Goal: Check status

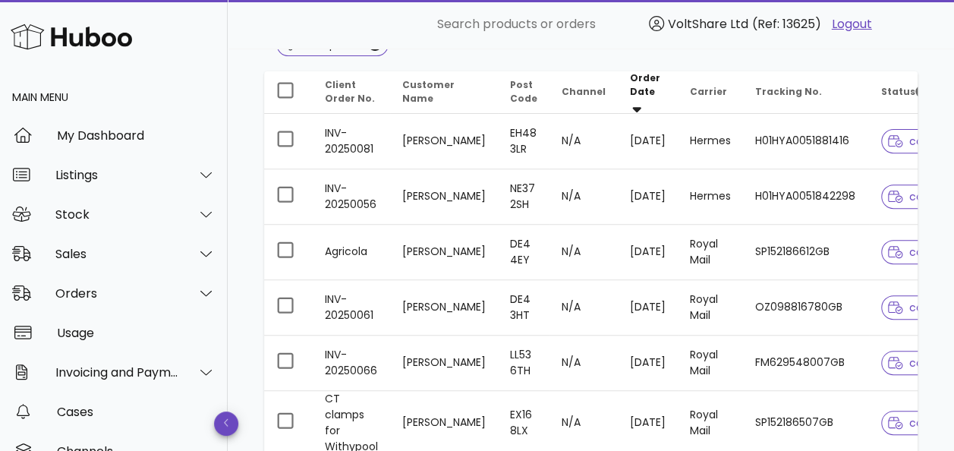
scroll to position [228, 0]
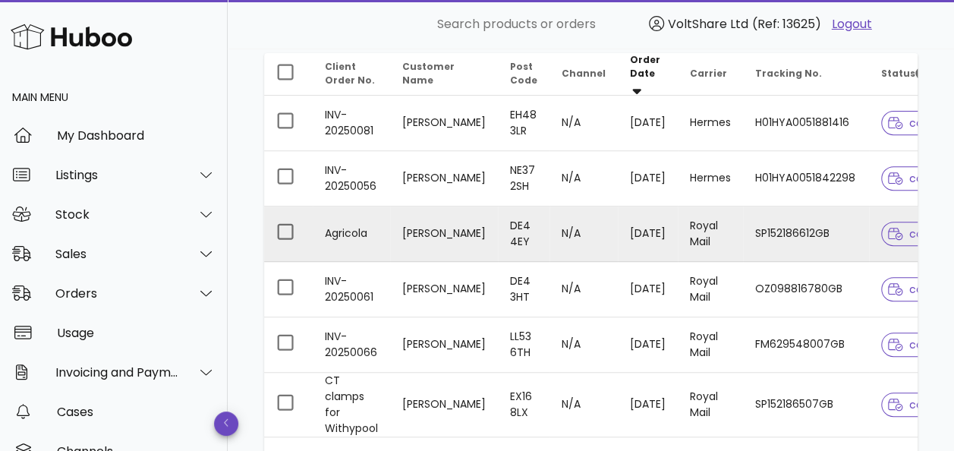
click at [466, 223] on td "[PERSON_NAME]" at bounding box center [444, 233] width 108 height 55
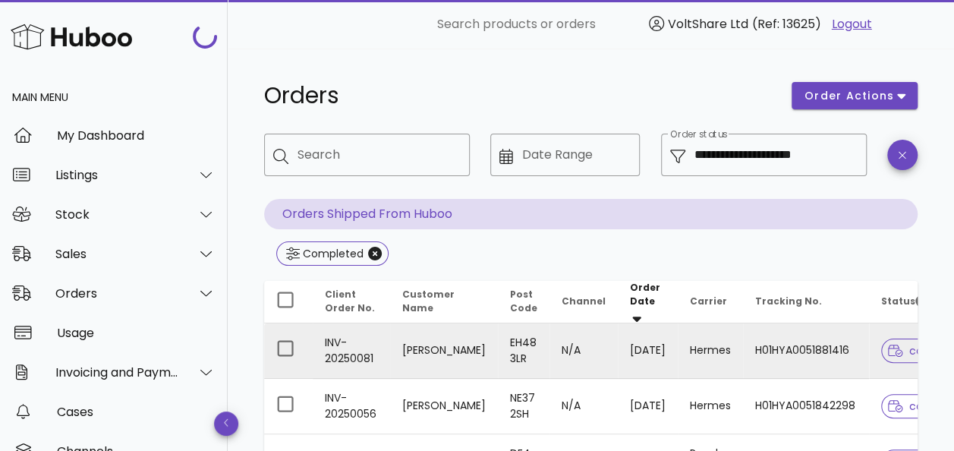
scroll to position [228, 0]
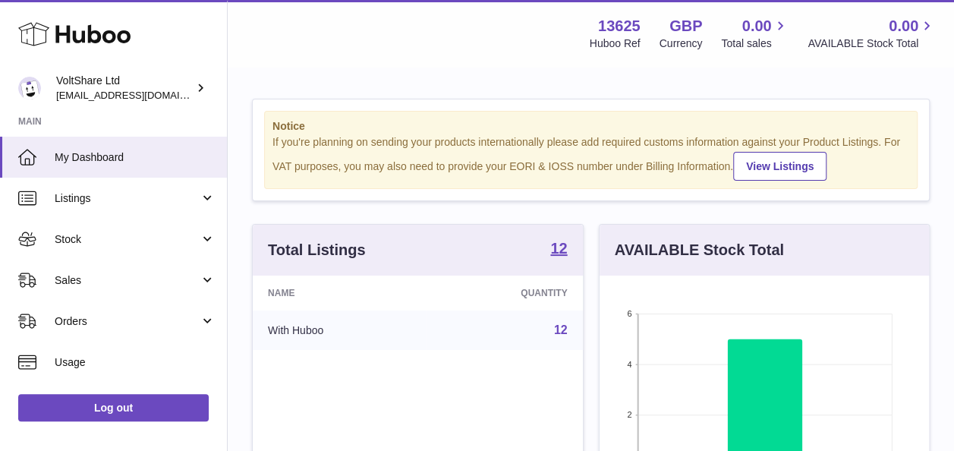
scroll to position [237, 329]
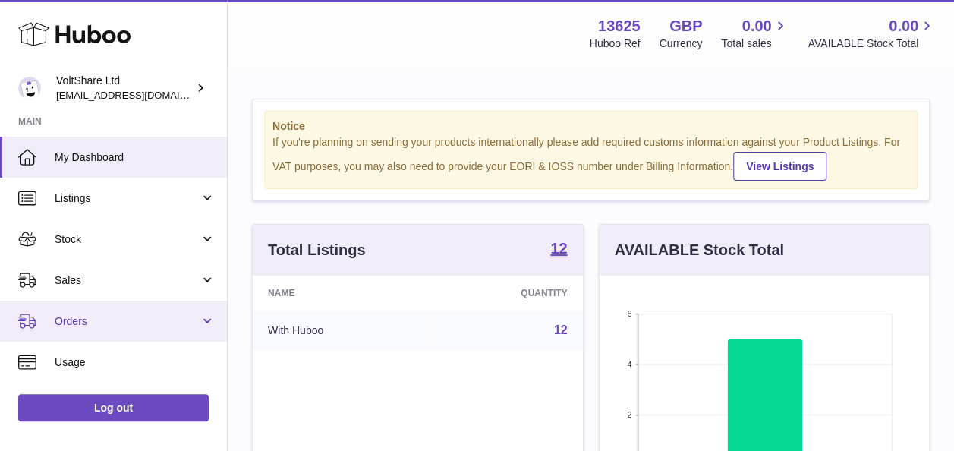
click at [134, 317] on span "Orders" at bounding box center [127, 321] width 145 height 14
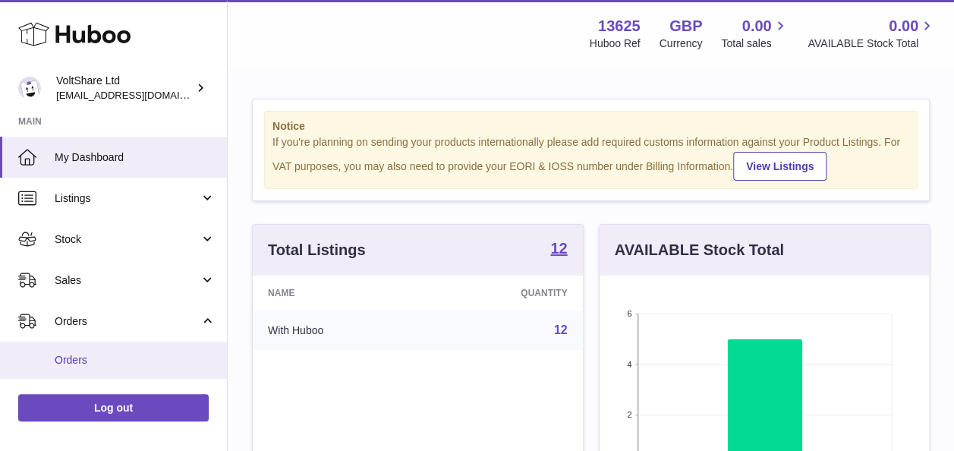
click at [103, 357] on span "Orders" at bounding box center [135, 360] width 161 height 14
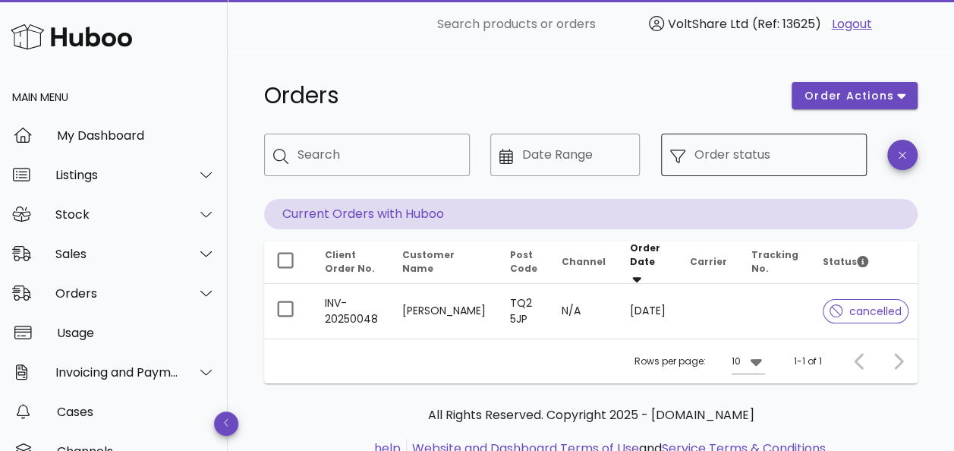
click at [692, 165] on div "​ Order status" at bounding box center [764, 155] width 206 height 42
click at [741, 159] on input "Order status" at bounding box center [775, 155] width 163 height 24
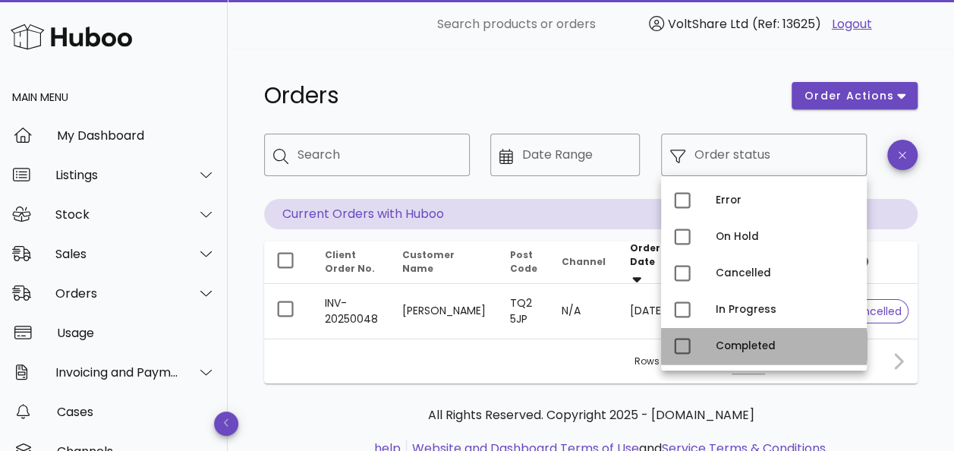
click at [738, 337] on div "Completed" at bounding box center [785, 346] width 139 height 24
type input "**********"
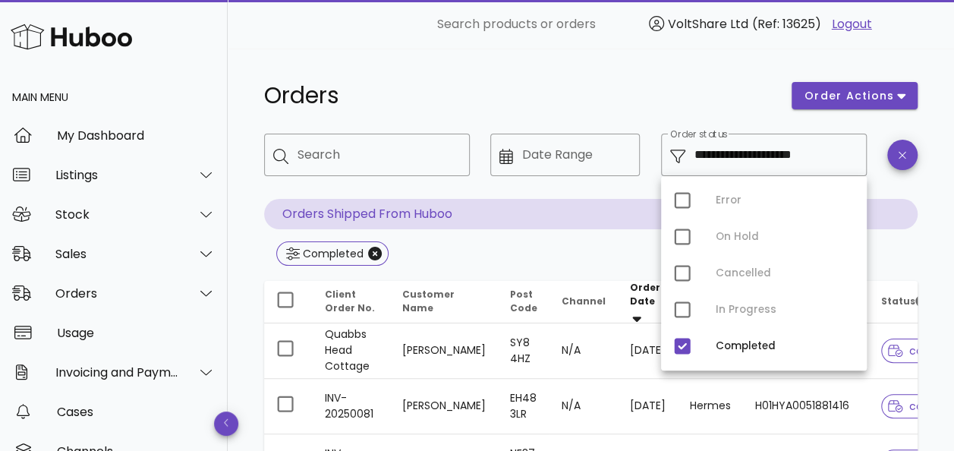
click at [653, 74] on div "Orders" at bounding box center [518, 96] width 527 height 46
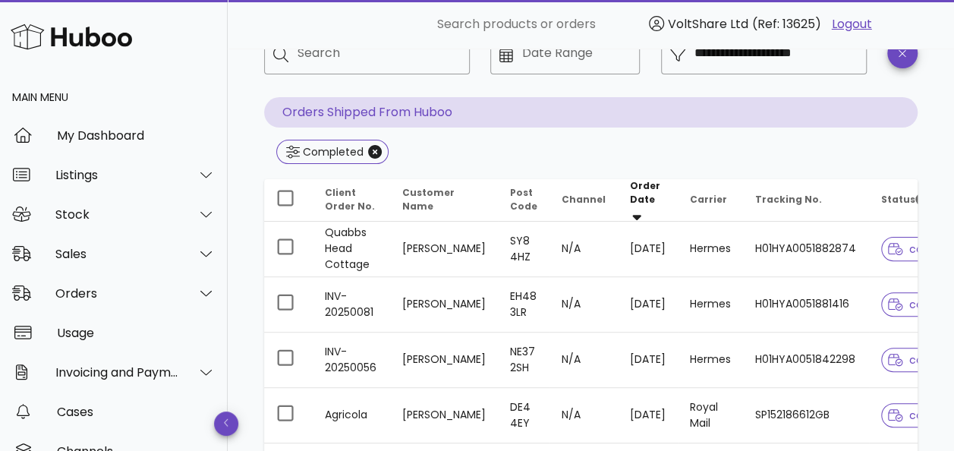
scroll to position [228, 0]
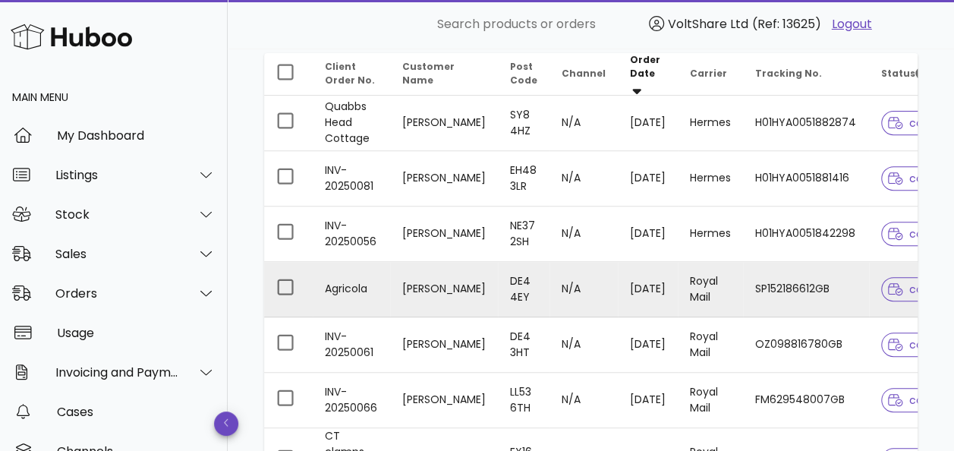
click at [785, 281] on td "SP152186612GB" at bounding box center [806, 289] width 126 height 55
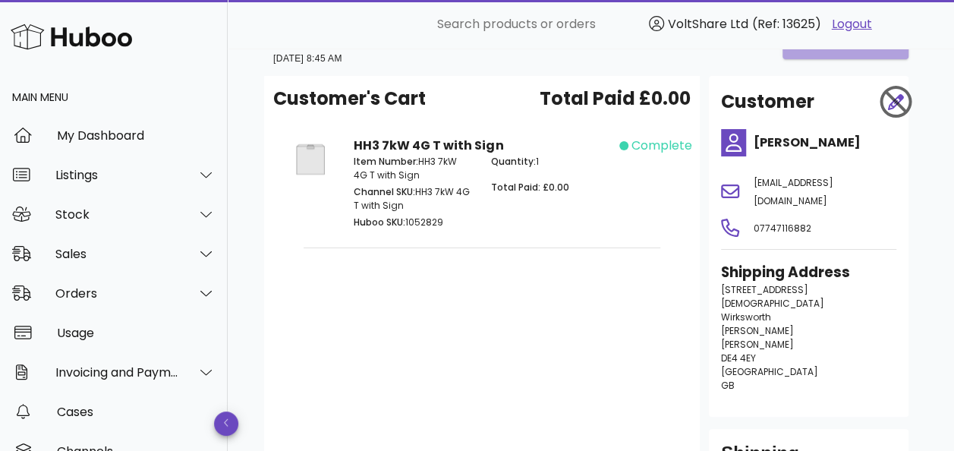
scroll to position [228, 0]
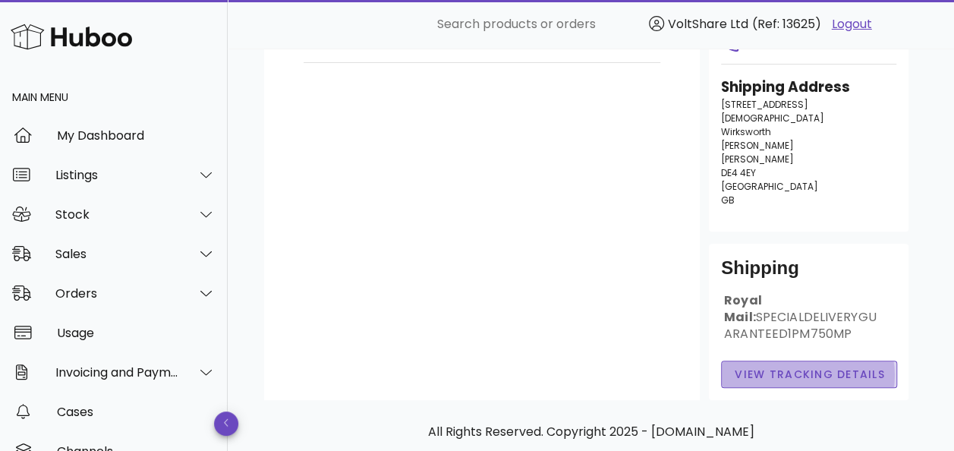
click at [807, 367] on span "View Tracking details" at bounding box center [809, 375] width 151 height 16
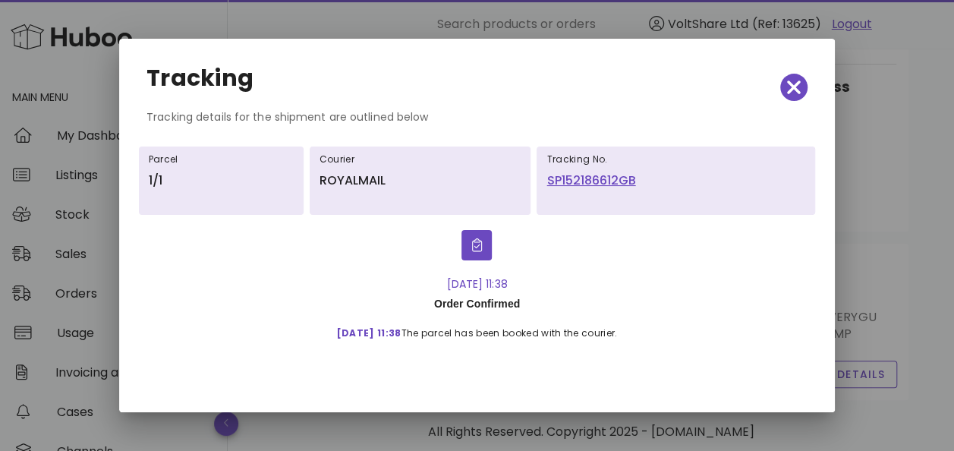
click at [594, 181] on link "SP152186612GB" at bounding box center [675, 181] width 259 height 18
drag, startPoint x: 796, startPoint y: 87, endPoint x: 788, endPoint y: 106, distance: 20.4
click at [796, 87] on icon "button" at bounding box center [794, 87] width 14 height 21
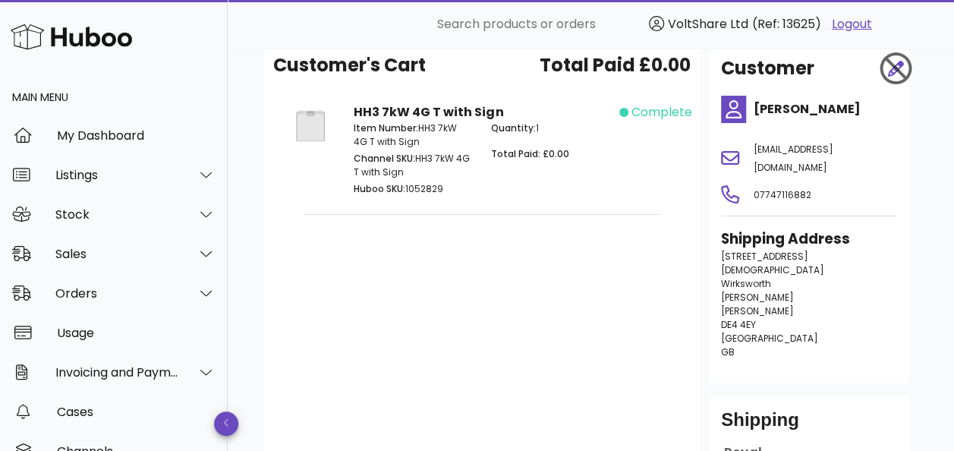
scroll to position [0, 0]
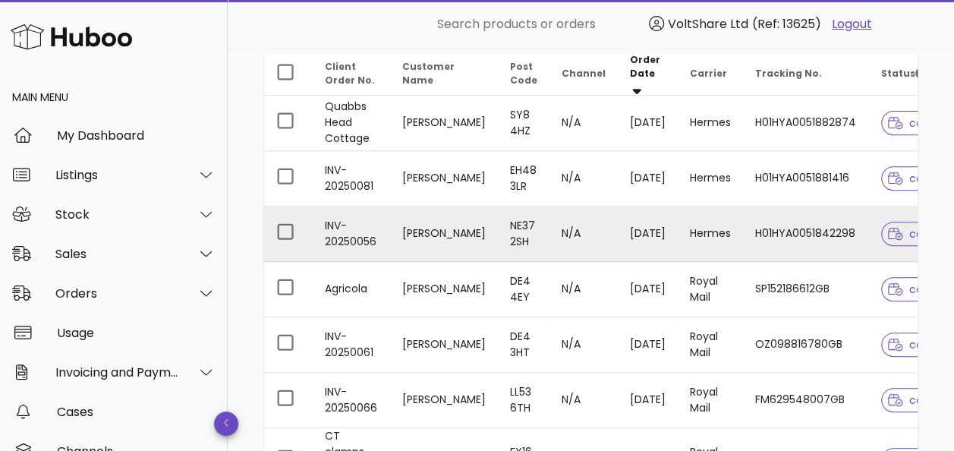
scroll to position [379, 0]
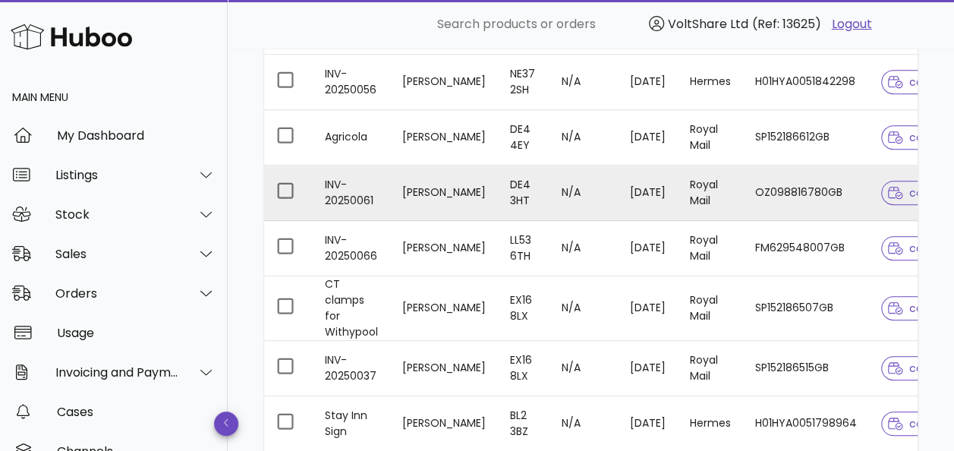
click at [440, 182] on td "[PERSON_NAME]" at bounding box center [444, 192] width 108 height 55
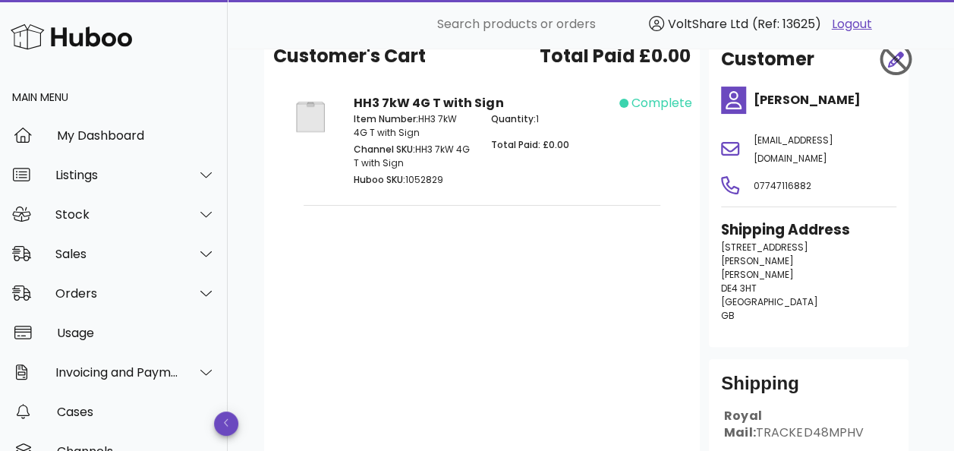
scroll to position [237, 0]
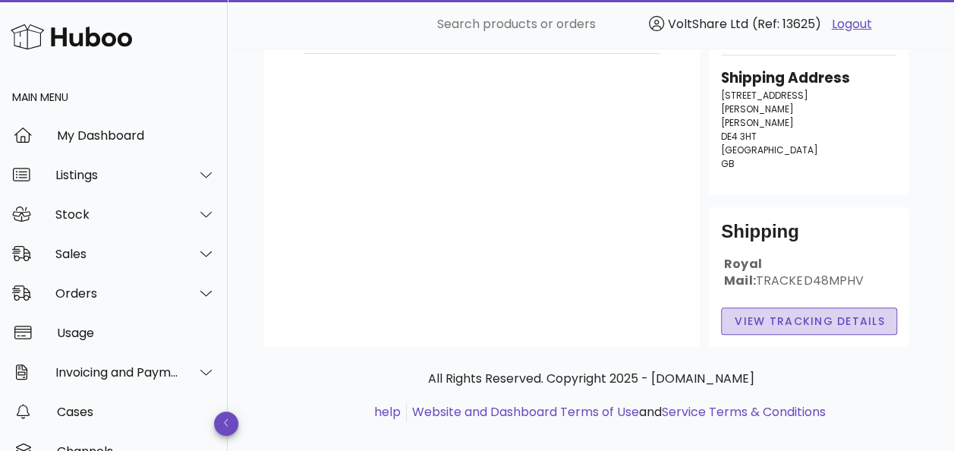
click at [789, 313] on span "View Tracking details" at bounding box center [809, 321] width 151 height 16
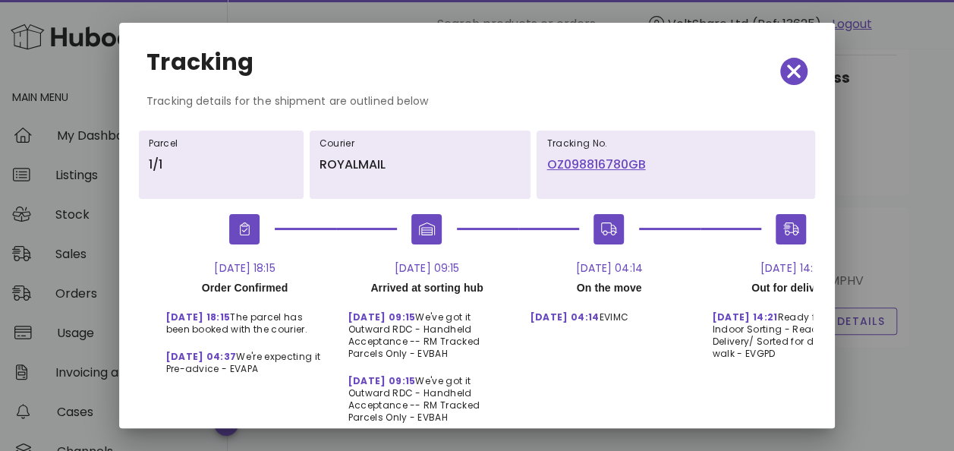
click at [606, 165] on link "OZ098816780GB" at bounding box center [675, 165] width 259 height 18
click at [787, 70] on icon "button" at bounding box center [794, 71] width 14 height 21
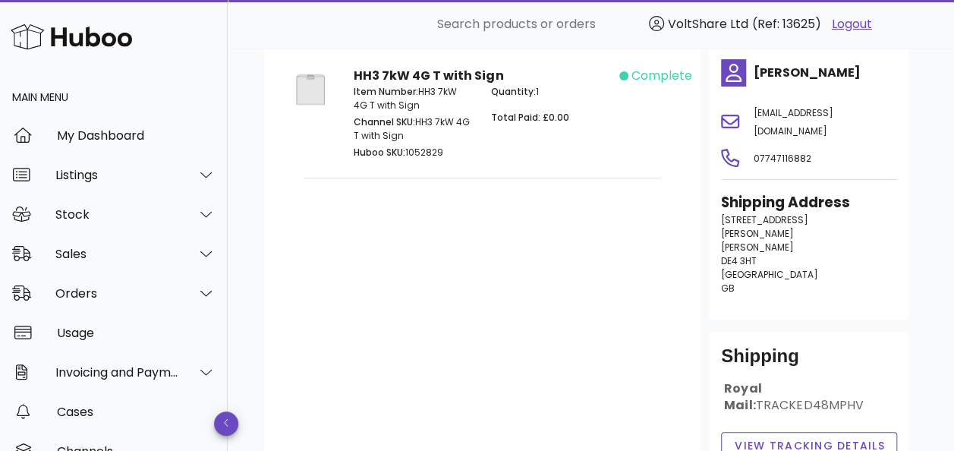
scroll to position [85, 0]
